Goal: Task Accomplishment & Management: Use online tool/utility

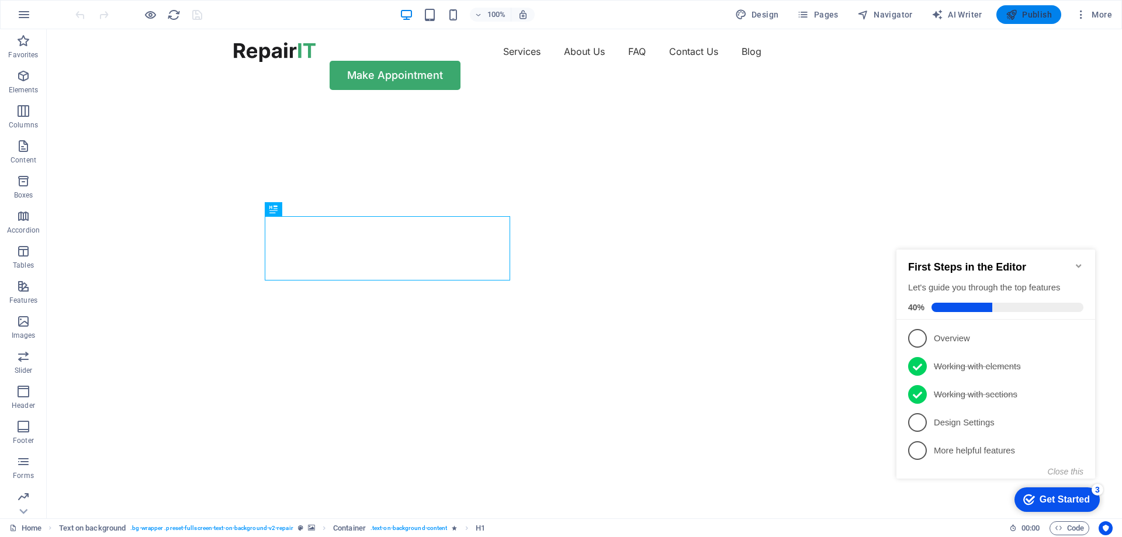
click at [1013, 16] on icon "button" at bounding box center [1012, 15] width 12 height 12
click at [869, 61] on div "Make Appointment" at bounding box center [584, 75] width 701 height 29
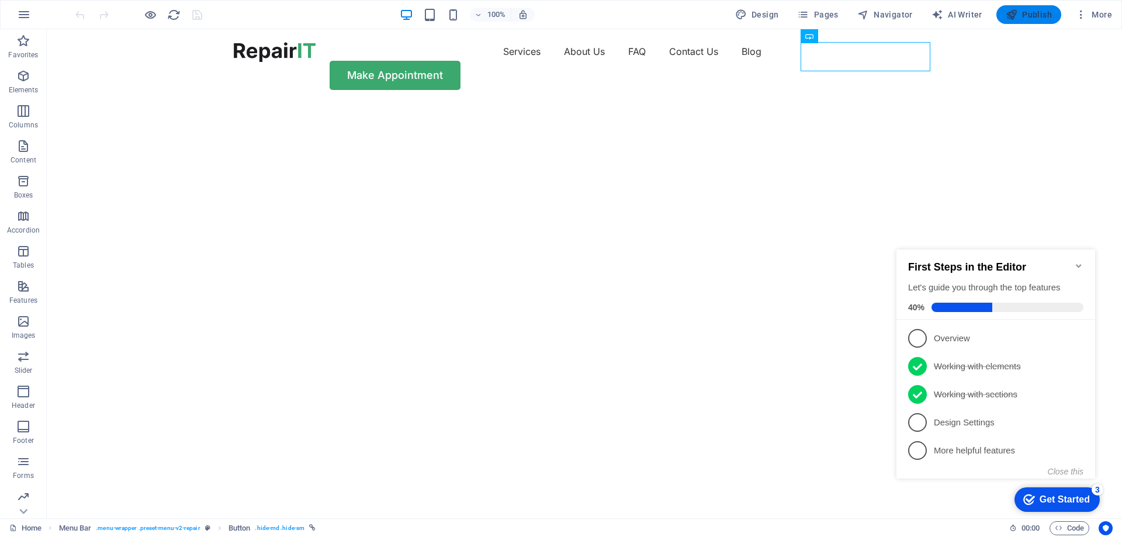
click at [1023, 18] on span "Publish" at bounding box center [1029, 15] width 46 height 12
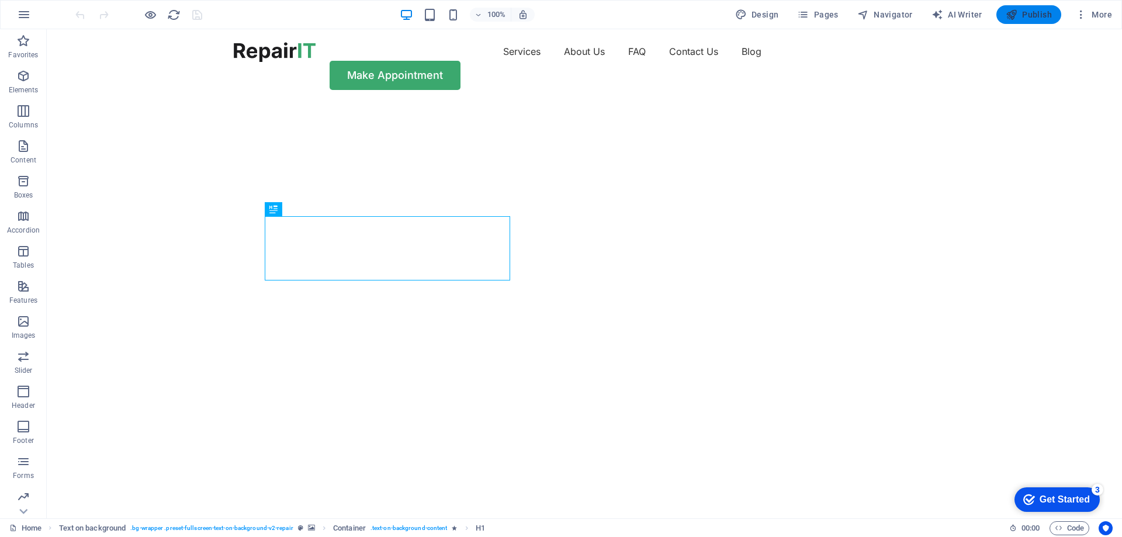
click at [1021, 18] on span "Publish" at bounding box center [1029, 15] width 46 height 12
